Goal: Task Accomplishment & Management: Complete application form

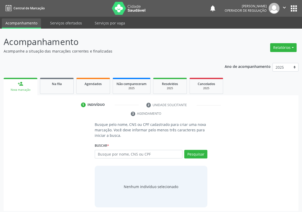
click at [103, 149] on input "text" at bounding box center [139, 153] width 88 height 9
drag, startPoint x: 101, startPoint y: 145, endPoint x: 97, endPoint y: 142, distance: 5.5
click at [101, 149] on input "text" at bounding box center [139, 153] width 88 height 9
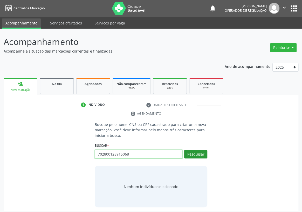
type input "702800128915068"
click at [198, 149] on button "Pesquisar" at bounding box center [195, 153] width 23 height 9
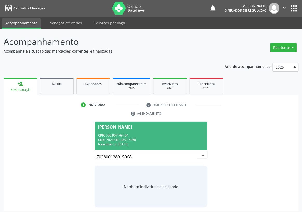
click at [131, 142] on div "Nascimento: [DATE]" at bounding box center [151, 144] width 106 height 4
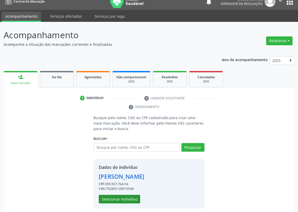
scroll to position [10, 0]
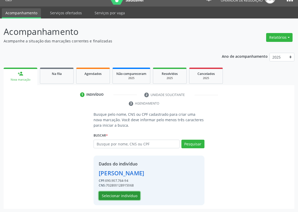
click at [113, 194] on button "Selecionar indivíduo" at bounding box center [120, 195] width 42 height 9
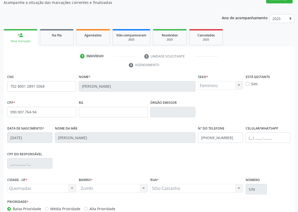
scroll to position [78, 0]
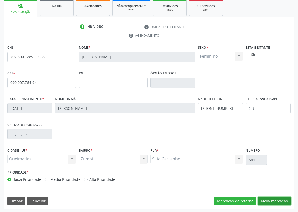
click at [271, 200] on button "Nova marcação" at bounding box center [275, 200] width 33 height 9
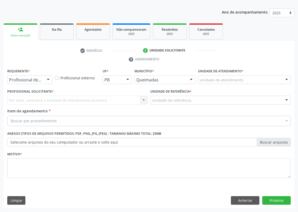
scroll to position [54, 0]
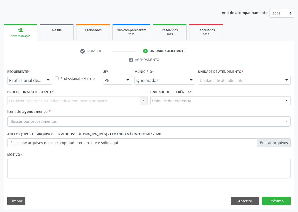
click at [49, 80] on div at bounding box center [48, 80] width 8 height 9
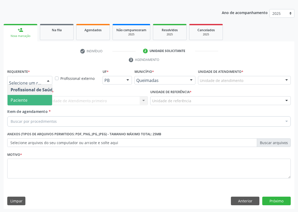
click at [47, 101] on span "Paciente" at bounding box center [33, 100] width 51 height 10
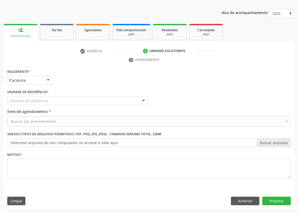
click at [142, 98] on div at bounding box center [144, 100] width 8 height 9
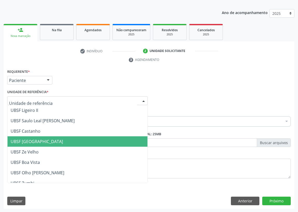
click at [38, 141] on span "UBSF [GEOGRAPHIC_DATA]" at bounding box center [37, 141] width 52 height 6
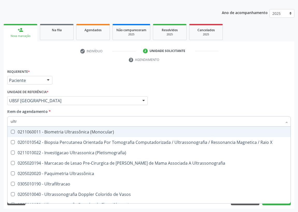
type input "ultra"
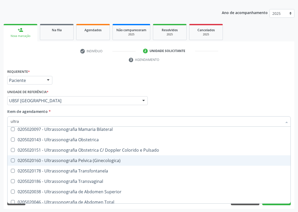
scroll to position [94, 0]
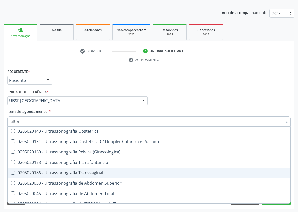
click at [80, 172] on div "0205020186 - Ultrassonografia Transvaginal" at bounding box center [149, 172] width 277 height 4
checkbox Transvaginal "true"
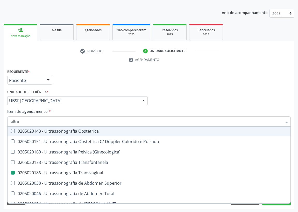
drag, startPoint x: 198, startPoint y: 97, endPoint x: 0, endPoint y: 155, distance: 206.3
click at [194, 97] on div "Profissional Solicitante Por favor, selecione a Unidade de Atendimento primeiro…" at bounding box center [149, 98] width 287 height 20
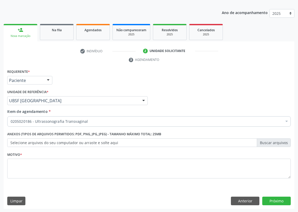
checkbox Transvaginal "true"
checkbox Comprimido\) "false"
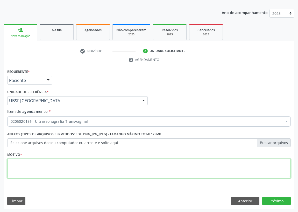
drag, startPoint x: 23, startPoint y: 168, endPoint x: 28, endPoint y: 164, distance: 6.6
click at [28, 165] on textarea at bounding box center [149, 168] width 284 height 20
type textarea "avaliação"
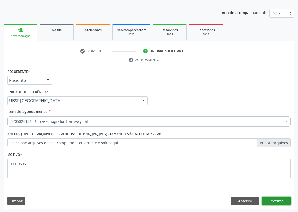
click at [269, 199] on button "Próximo" at bounding box center [277, 200] width 29 height 9
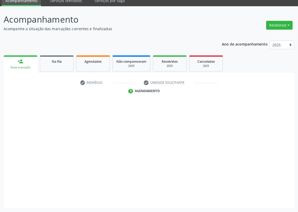
scroll to position [22, 0]
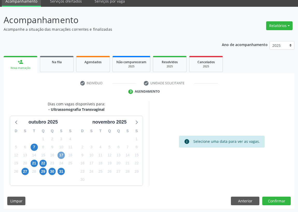
click at [61, 154] on span "17" at bounding box center [61, 154] width 7 height 7
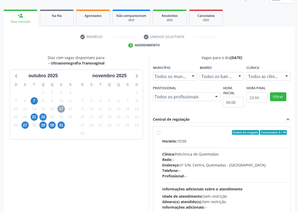
scroll to position [93, 0]
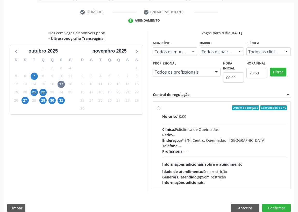
click at [162, 106] on label "Ordem de chegada Consumidos: 6 / 40 Horário: 10:00 Clínica: Policlinica de Quei…" at bounding box center [224, 145] width 125 height 80
click at [158, 106] on input "Ordem de chegada Consumidos: 6 / 40 Horário: 10:00 Clínica: Policlinica de Quei…" at bounding box center [159, 107] width 4 height 5
radio input "true"
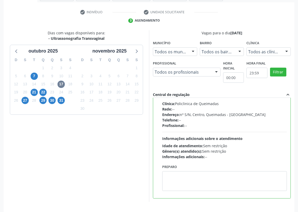
scroll to position [109, 0]
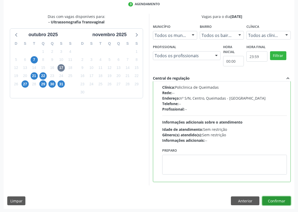
drag, startPoint x: 269, startPoint y: 200, endPoint x: 183, endPoint y: 188, distance: 86.7
click at [269, 200] on button "Confirmar" at bounding box center [277, 200] width 29 height 9
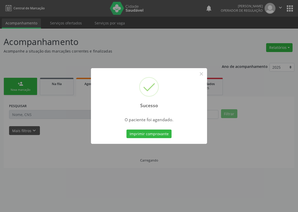
scroll to position [0, 0]
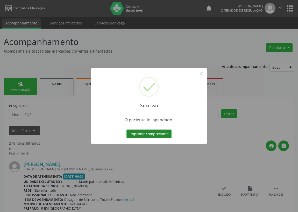
click at [146, 134] on button "Imprimir comprovante" at bounding box center [149, 133] width 45 height 9
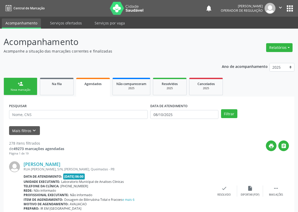
click at [23, 91] on div "Nova marcação" at bounding box center [21, 90] width 26 height 4
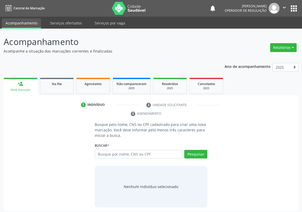
click at [98, 149] on input "text" at bounding box center [139, 153] width 88 height 9
type input "700900989104296"
click at [200, 149] on button "Pesquisar" at bounding box center [195, 153] width 23 height 9
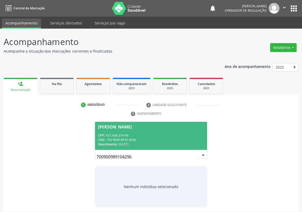
click at [127, 133] on div "CPF: 921.434.314-49" at bounding box center [151, 135] width 106 height 4
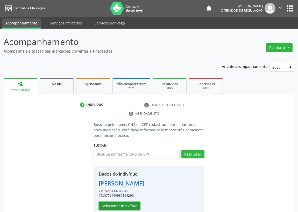
click at [121, 205] on button "Selecionar indivíduo" at bounding box center [120, 205] width 42 height 9
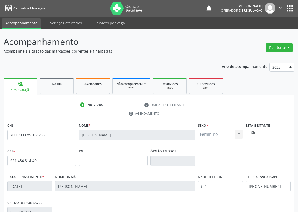
click at [289, 8] on button "apps" at bounding box center [290, 8] width 9 height 9
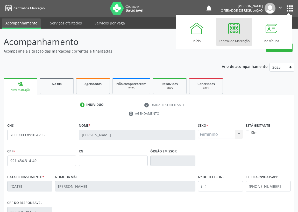
click at [289, 8] on button "apps" at bounding box center [290, 8] width 9 height 9
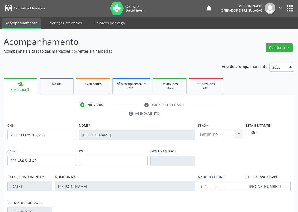
click at [289, 8] on button "apps" at bounding box center [290, 8] width 9 height 9
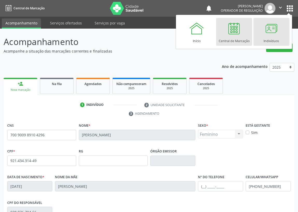
click at [271, 25] on div at bounding box center [272, 29] width 16 height 16
